Goal: Information Seeking & Learning: Learn about a topic

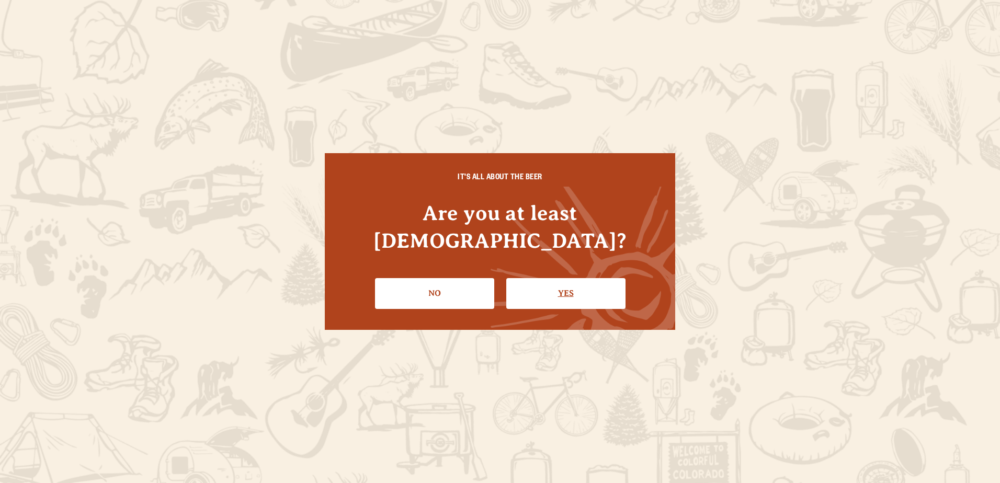
click at [555, 278] on link "Yes" at bounding box center [566, 293] width 119 height 30
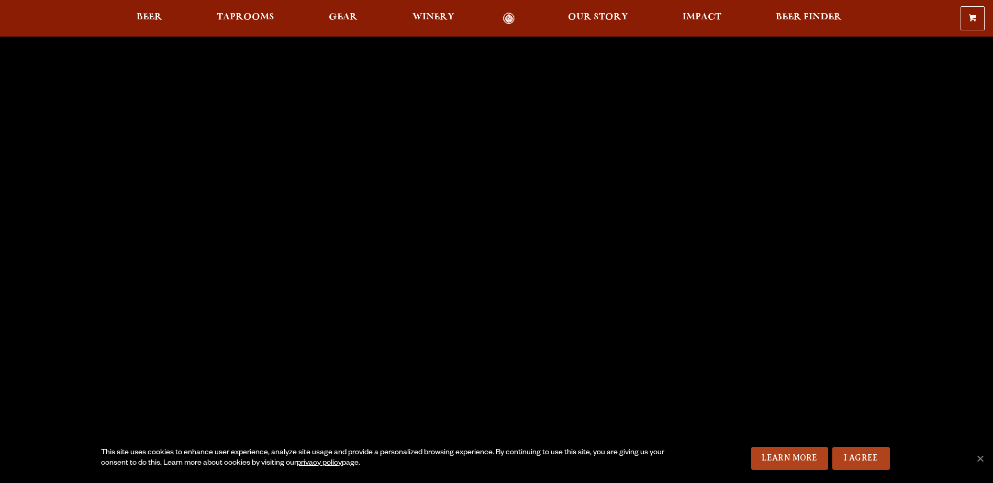
scroll to position [105, 0]
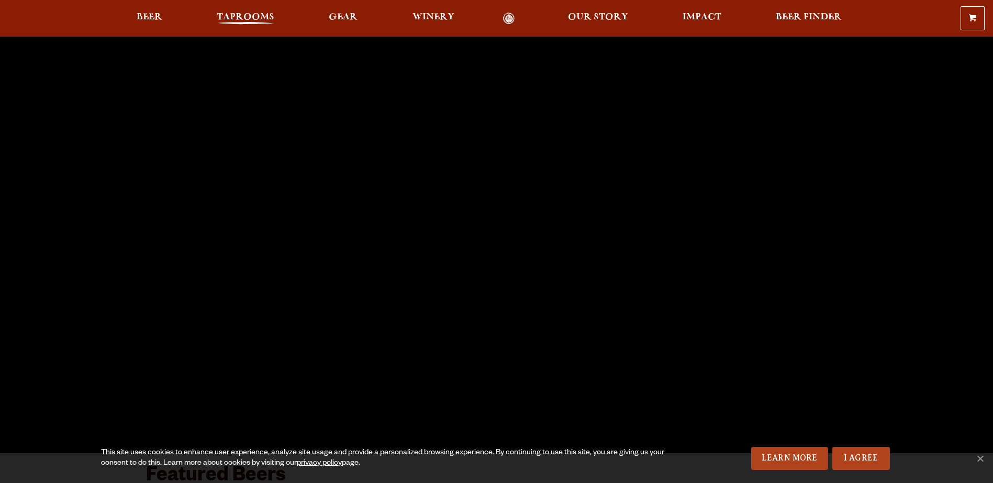
click at [232, 20] on span "Taprooms" at bounding box center [246, 17] width 58 height 8
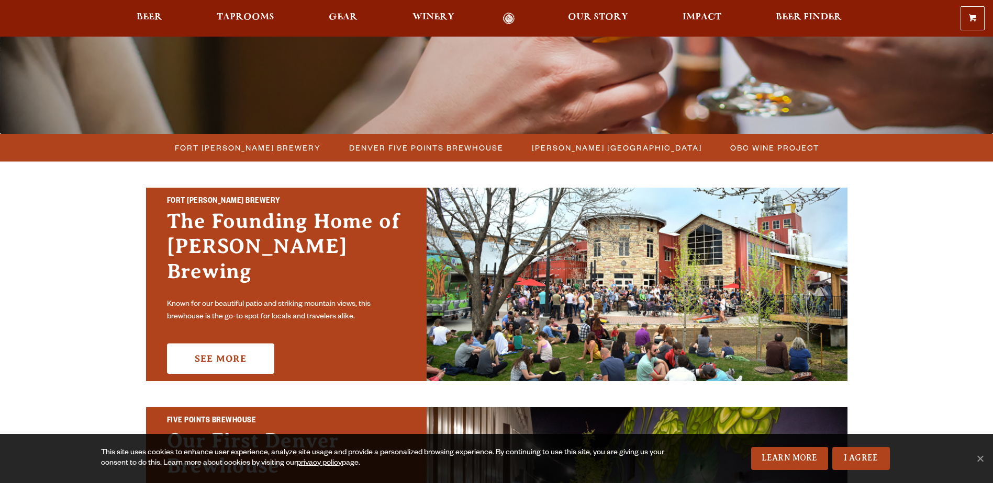
scroll to position [157, 0]
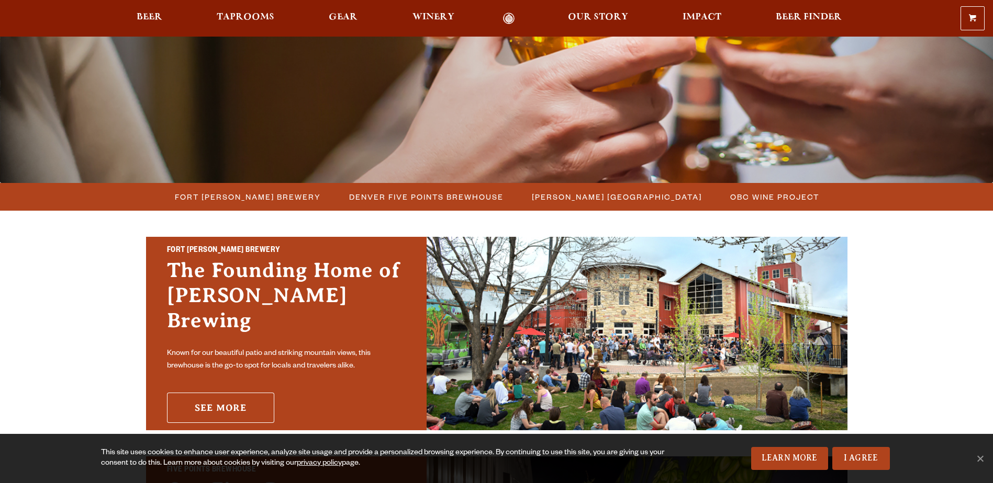
click at [234, 396] on link "See More" at bounding box center [220, 408] width 107 height 30
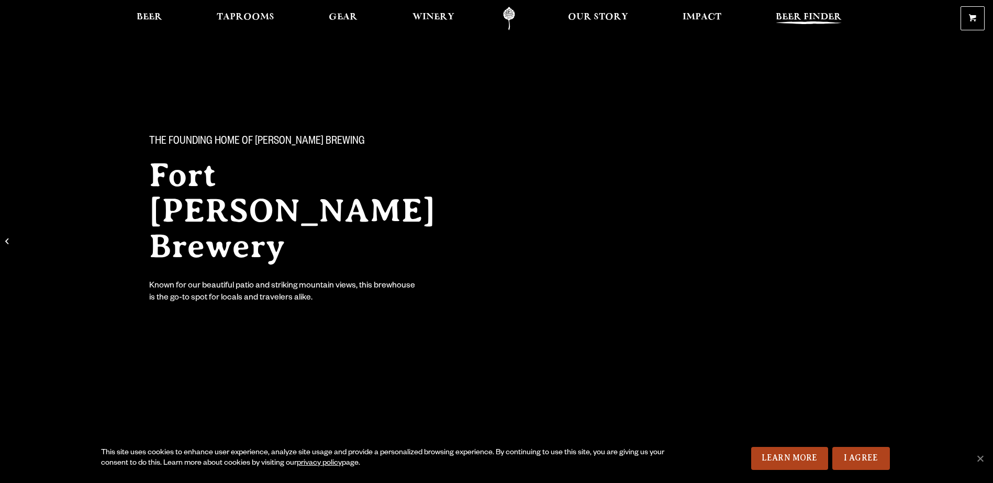
click at [831, 16] on span "Beer Finder" at bounding box center [808, 17] width 66 height 8
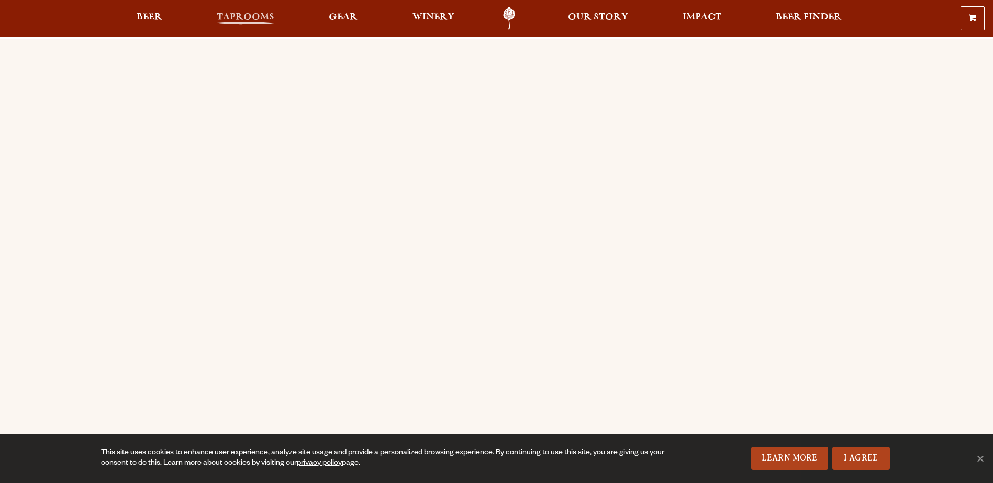
click at [250, 21] on span "Taprooms" at bounding box center [246, 17] width 58 height 8
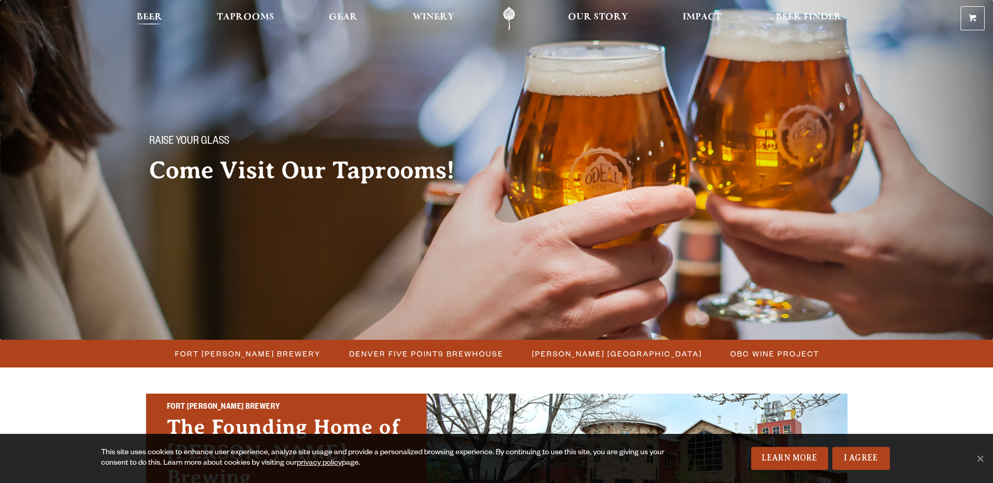
click at [148, 15] on span "Beer" at bounding box center [150, 17] width 26 height 8
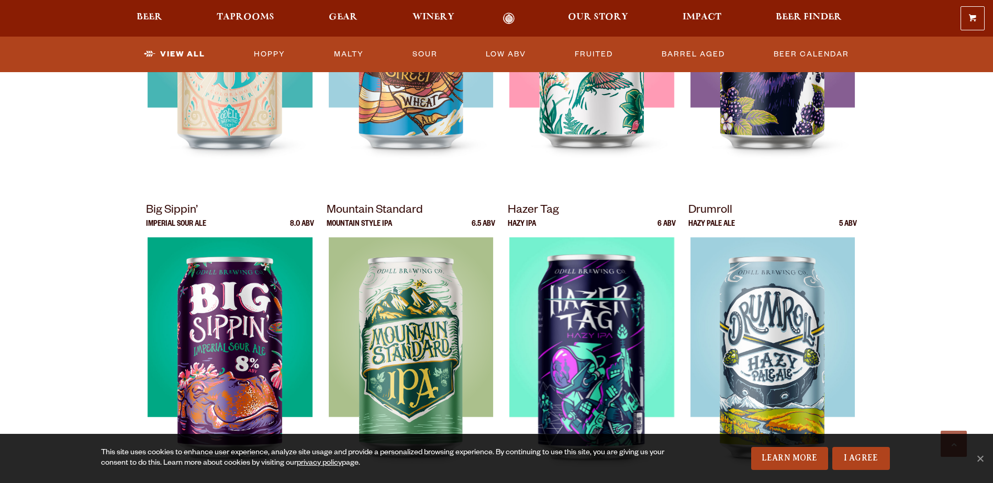
scroll to position [1047, 0]
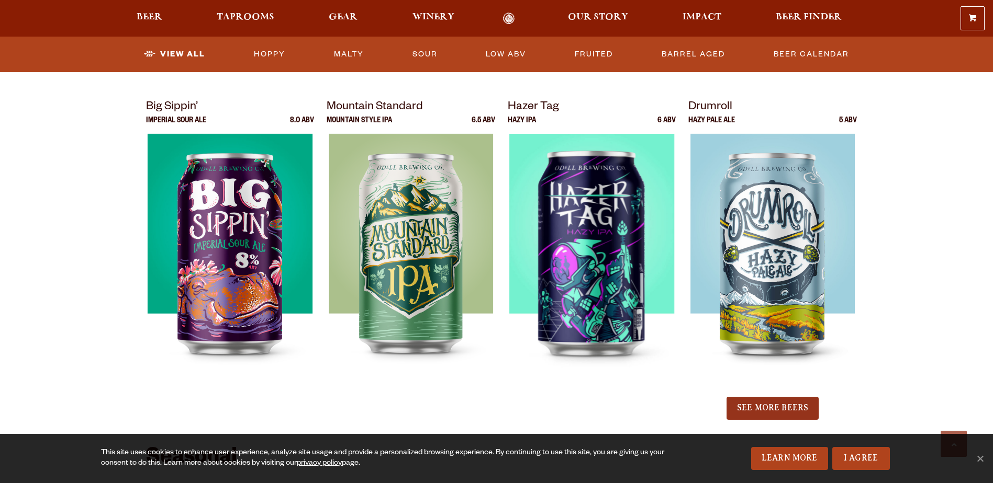
click at [789, 415] on button "See More Beers" at bounding box center [772, 408] width 92 height 23
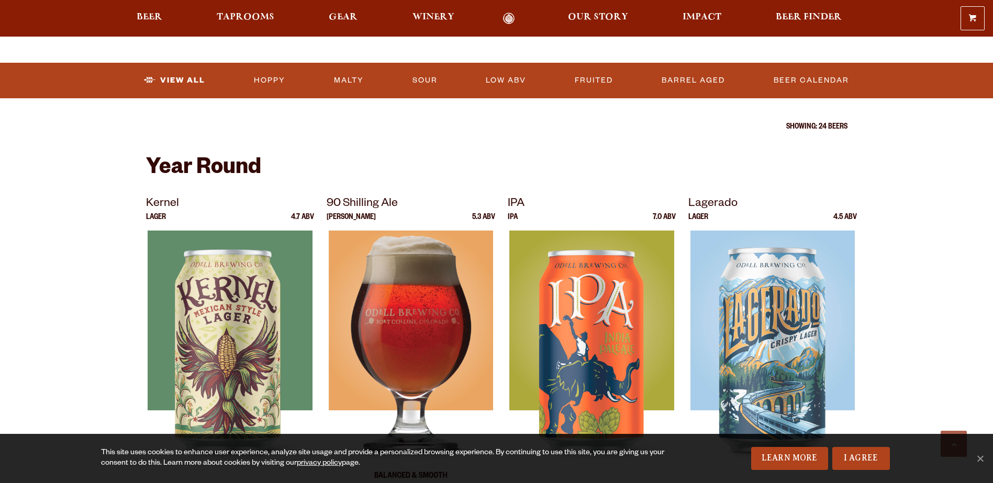
scroll to position [314, 0]
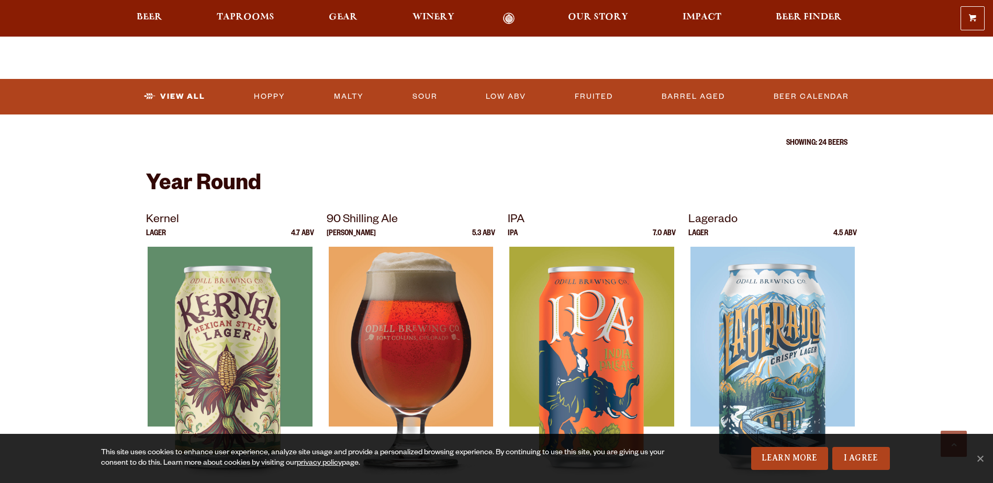
click at [431, 296] on img at bounding box center [411, 378] width 164 height 262
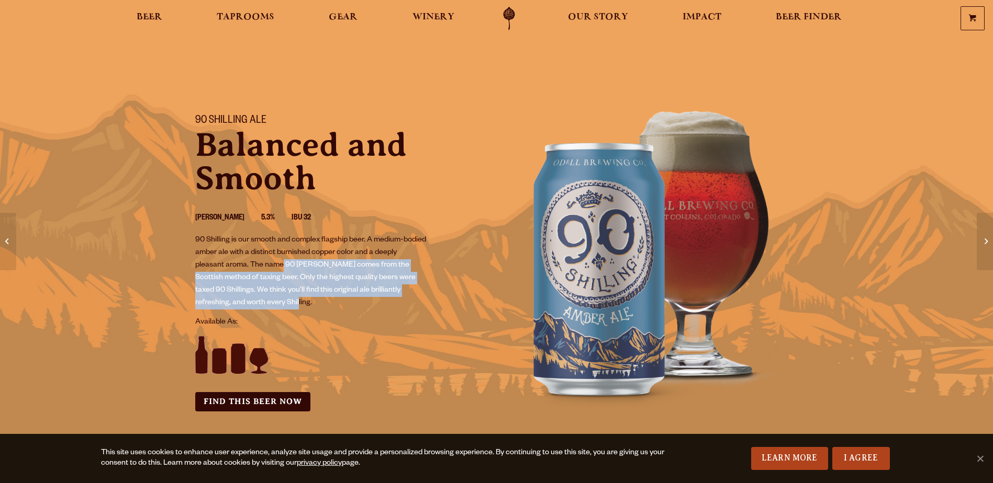
drag, startPoint x: 284, startPoint y: 265, endPoint x: 379, endPoint y: 297, distance: 100.9
click at [379, 297] on p "90 Shilling is our smooth and complex flagship beer. A medium-bodied amber ale …" at bounding box center [310, 271] width 231 height 75
click at [333, 13] on span "Gear" at bounding box center [343, 17] width 29 height 8
